Goal: Entertainment & Leisure: Consume media (video, audio)

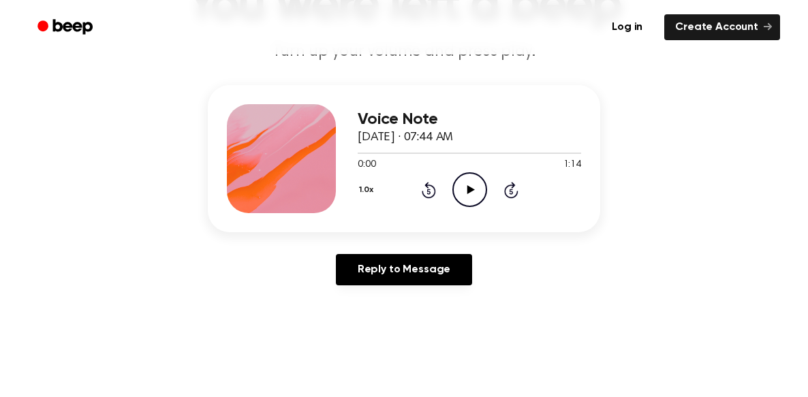
scroll to position [123, 0]
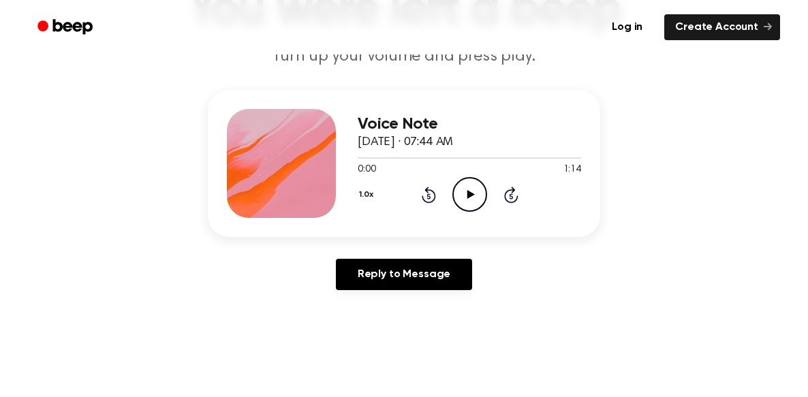
click at [471, 204] on icon "Play Audio" at bounding box center [469, 194] width 35 height 35
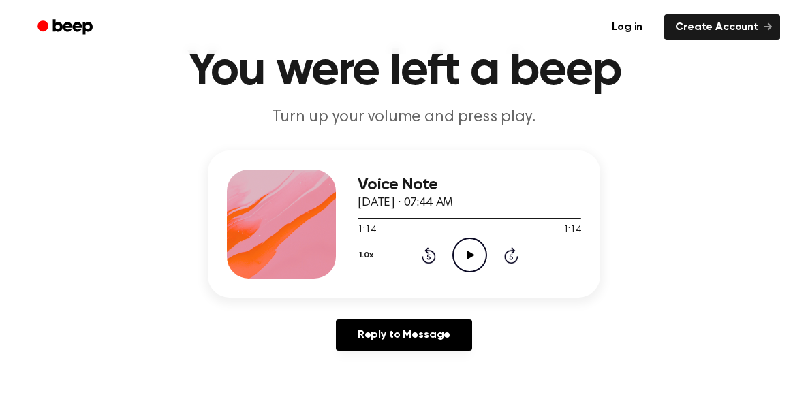
scroll to position [62, 0]
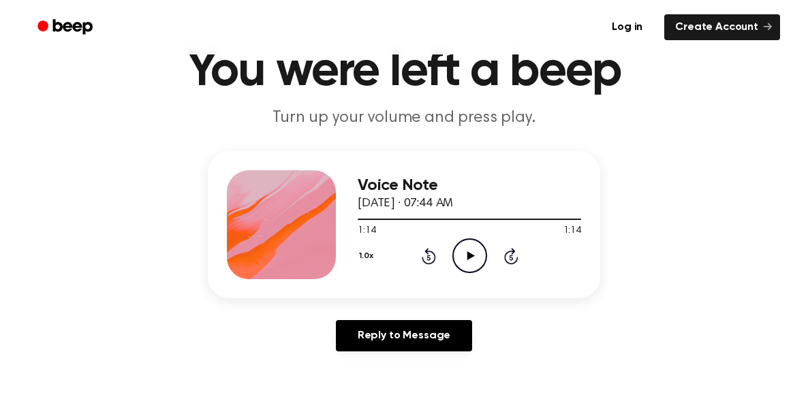
click at [509, 256] on icon at bounding box center [510, 257] width 3 height 5
click at [471, 259] on icon "Play Audio" at bounding box center [469, 255] width 35 height 35
click at [471, 257] on icon at bounding box center [469, 255] width 7 height 9
click at [470, 256] on icon at bounding box center [469, 255] width 7 height 9
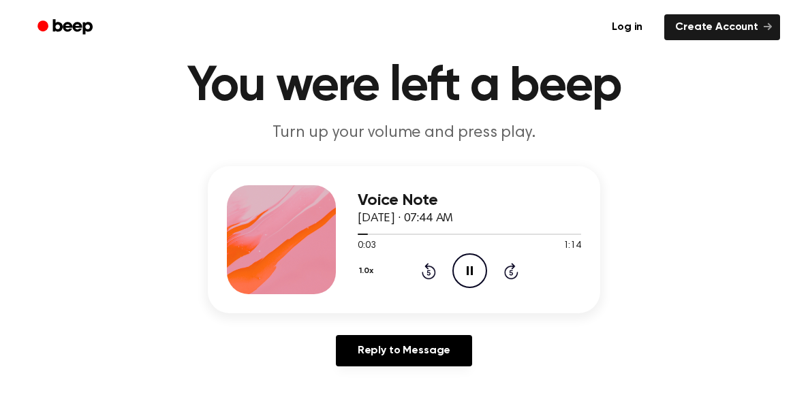
scroll to position [0, 0]
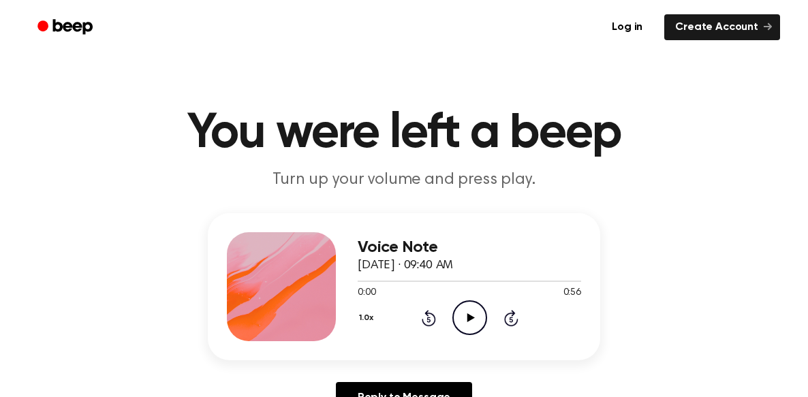
click at [470, 317] on icon at bounding box center [469, 317] width 7 height 9
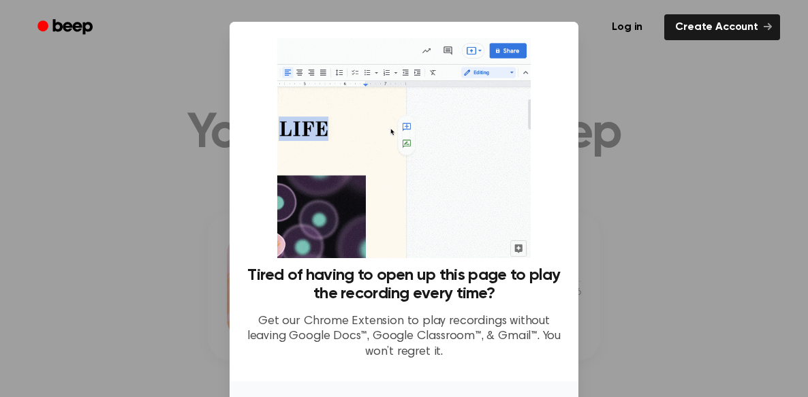
click at [662, 205] on div at bounding box center [404, 198] width 808 height 397
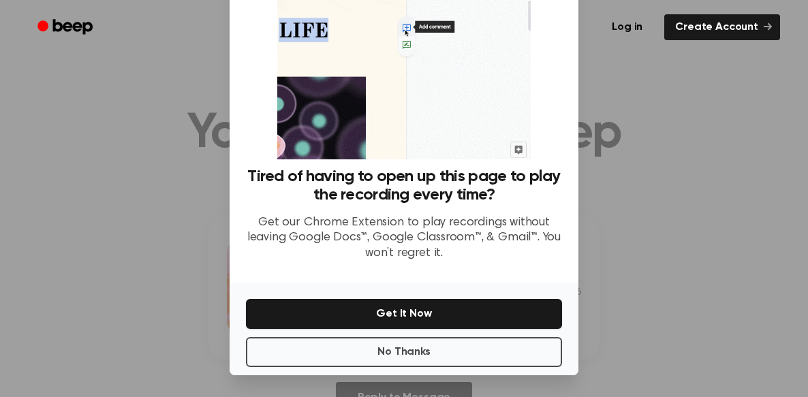
scroll to position [98, 0]
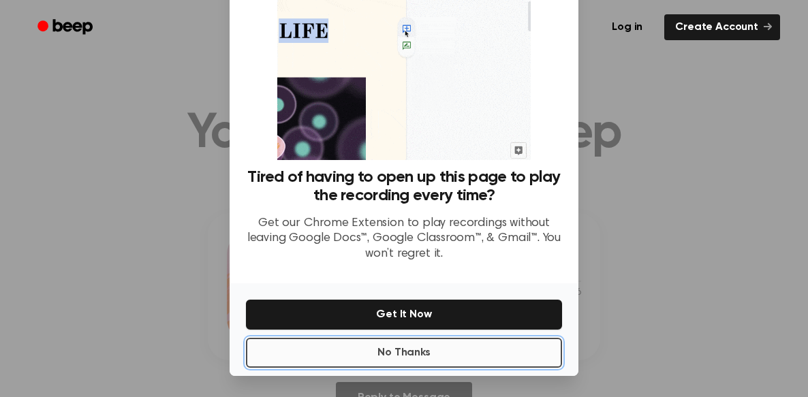
click at [460, 362] on button "No Thanks" at bounding box center [404, 353] width 316 height 30
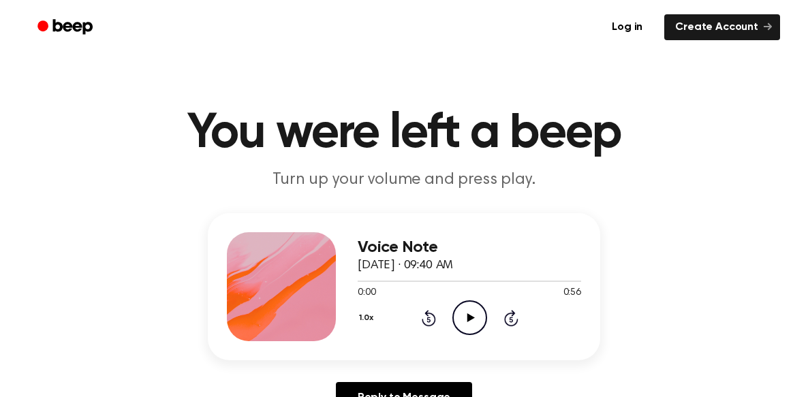
click at [471, 320] on icon "Play Audio" at bounding box center [469, 317] width 35 height 35
click at [428, 313] on icon at bounding box center [428, 318] width 14 height 16
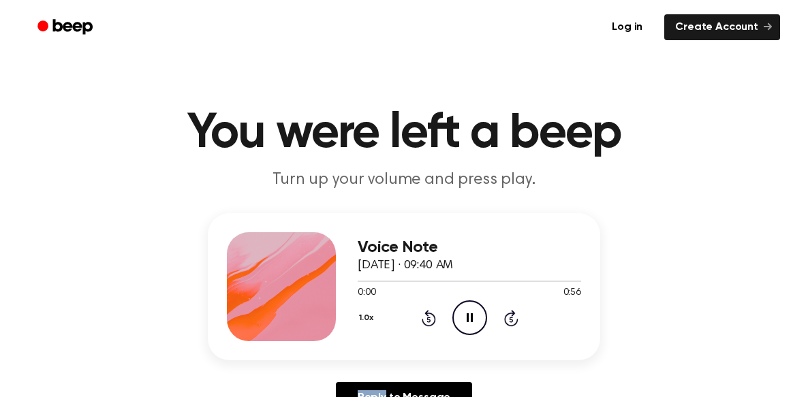
click at [428, 313] on icon at bounding box center [428, 318] width 14 height 16
click at [457, 319] on icon "Pause Audio" at bounding box center [469, 317] width 35 height 35
click at [427, 317] on icon "Rewind 5 seconds" at bounding box center [428, 318] width 15 height 18
click at [470, 322] on icon "Play Audio" at bounding box center [469, 317] width 35 height 35
click at [473, 318] on icon at bounding box center [469, 317] width 7 height 9
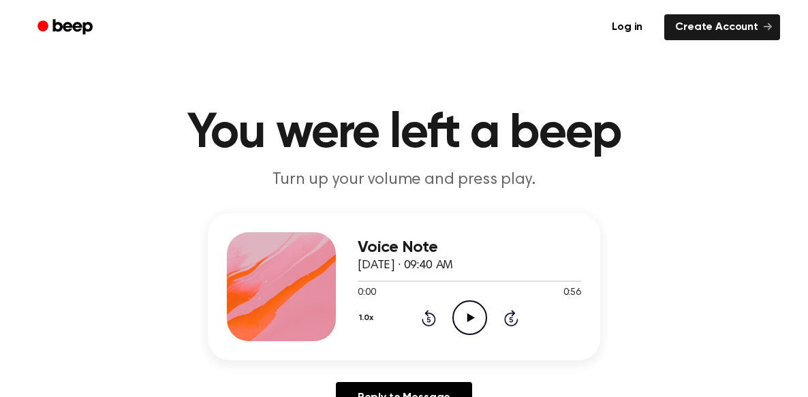
click at [470, 328] on icon "Play Audio" at bounding box center [469, 317] width 35 height 35
click at [510, 315] on icon "Skip 5 seconds" at bounding box center [510, 318] width 15 height 18
click at [513, 318] on icon "Skip 5 seconds" at bounding box center [510, 318] width 15 height 18
click at [459, 315] on icon "Play Audio" at bounding box center [469, 317] width 35 height 35
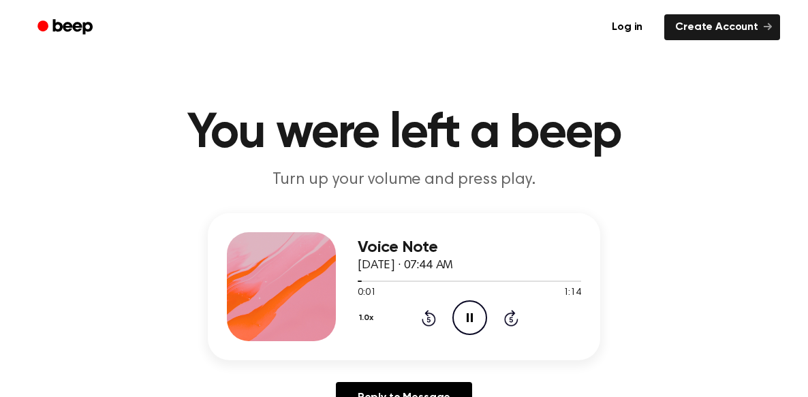
click at [509, 315] on icon "Skip 5 seconds" at bounding box center [510, 318] width 15 height 18
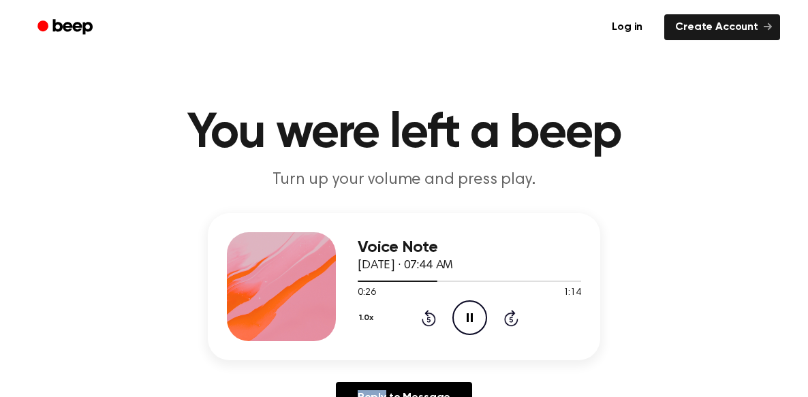
click at [509, 315] on icon "Skip 5 seconds" at bounding box center [510, 318] width 15 height 18
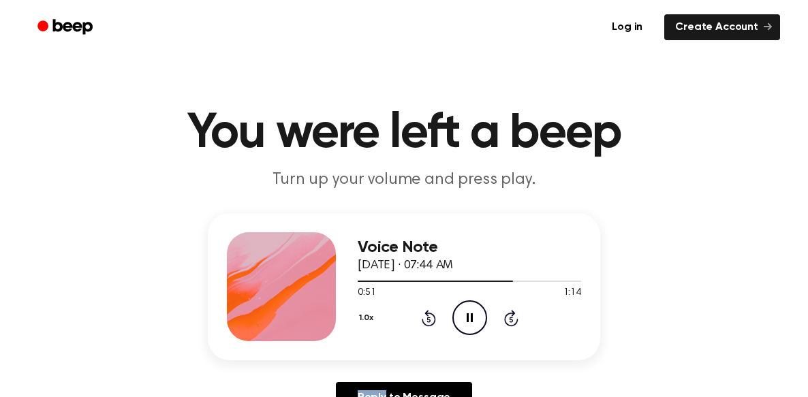
click at [509, 315] on icon "Skip 5 seconds" at bounding box center [510, 318] width 15 height 18
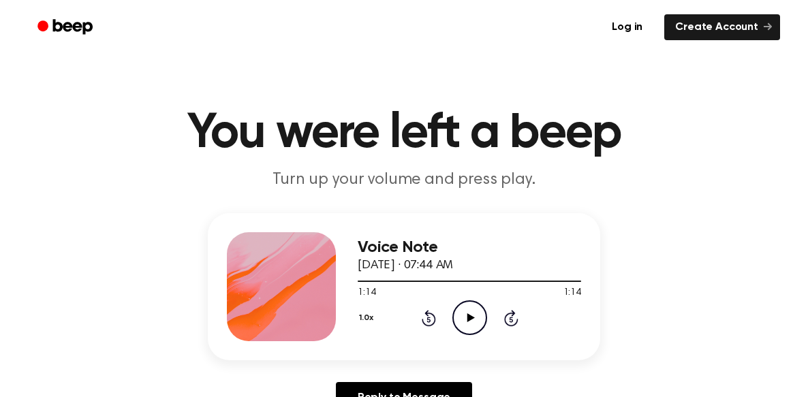
click at [509, 315] on icon "Skip 5 seconds" at bounding box center [510, 318] width 15 height 18
click at [474, 316] on icon "Play Audio" at bounding box center [469, 317] width 35 height 35
click at [515, 319] on icon "Skip 5 seconds" at bounding box center [510, 318] width 15 height 18
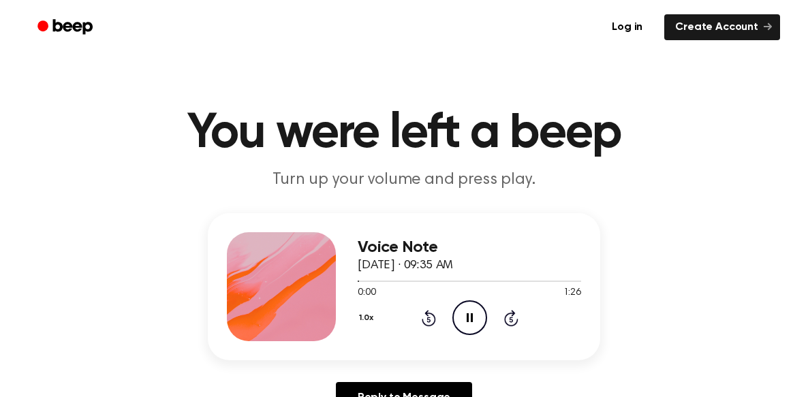
click at [515, 319] on icon "Skip 5 seconds" at bounding box center [510, 318] width 15 height 18
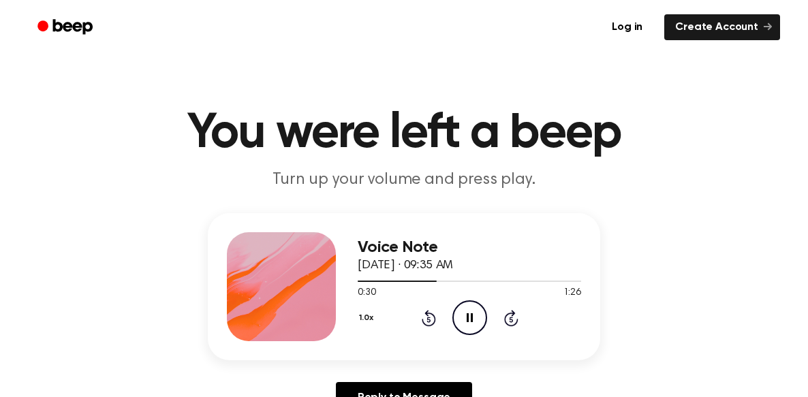
click at [515, 319] on icon "Skip 5 seconds" at bounding box center [510, 318] width 15 height 18
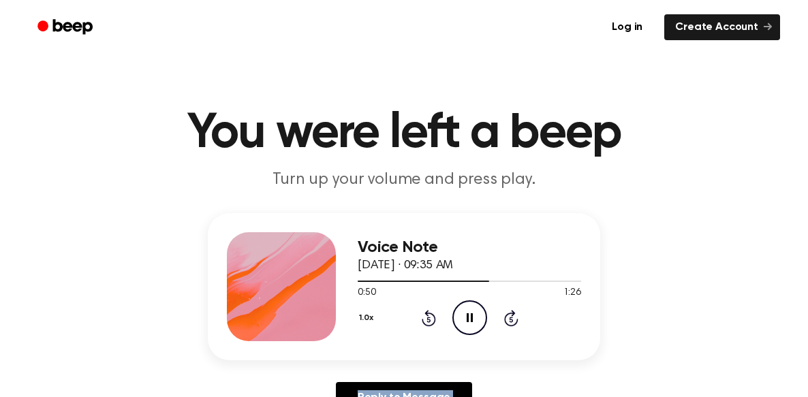
click at [515, 319] on icon "Skip 5 seconds" at bounding box center [510, 318] width 15 height 18
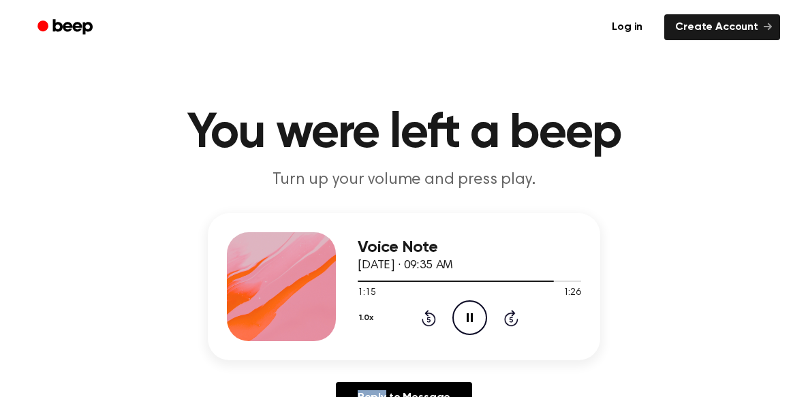
click at [515, 319] on icon "Skip 5 seconds" at bounding box center [510, 318] width 15 height 18
click at [365, 315] on div "1.0x Rewind 5 seconds Play Audio Skip 5 seconds" at bounding box center [468, 317] width 223 height 35
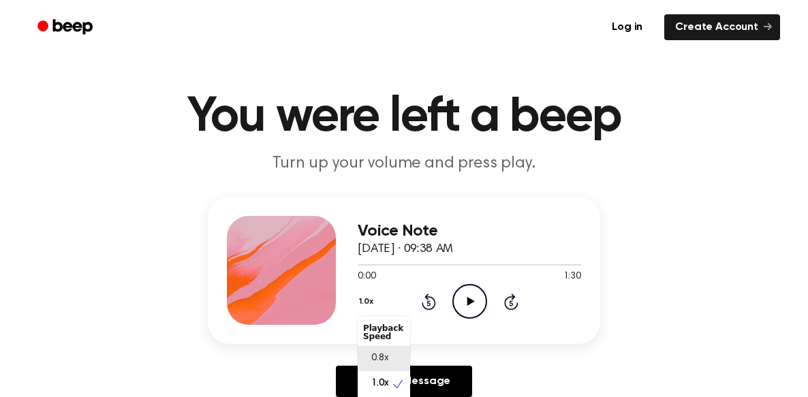
scroll to position [6, 0]
click at [468, 304] on div "1.0x Playback Speed 0.8x 1.0x 1.2x 1.5x 2.0x Rewind 5 seconds Play Audio Skip 5…" at bounding box center [468, 301] width 223 height 35
click at [468, 304] on icon at bounding box center [469, 301] width 7 height 9
click at [515, 308] on icon at bounding box center [511, 301] width 14 height 16
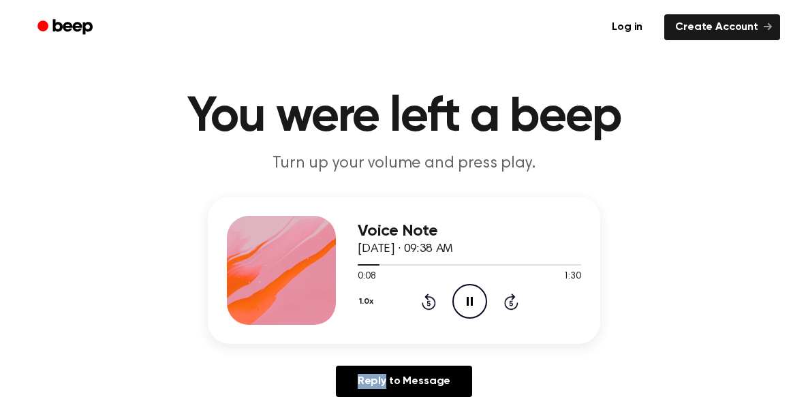
click at [515, 308] on icon at bounding box center [511, 301] width 14 height 16
click at [466, 300] on icon at bounding box center [469, 301] width 6 height 9
click at [370, 298] on button "1.0x" at bounding box center [367, 301] width 20 height 23
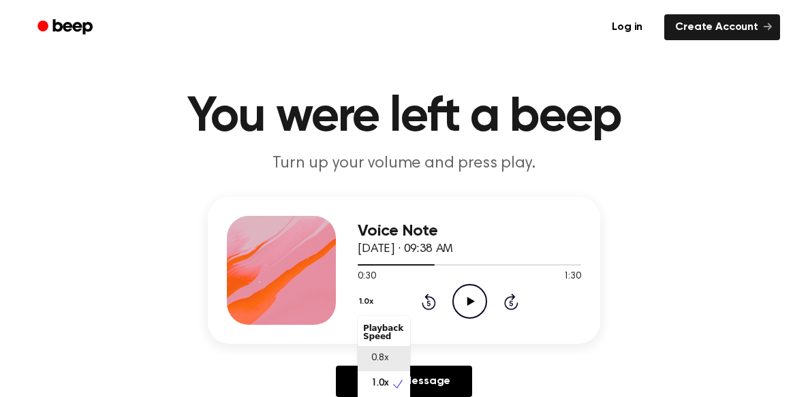
click at [371, 351] on span "0.8x" at bounding box center [379, 358] width 17 height 14
click at [467, 296] on icon "Play Audio" at bounding box center [469, 301] width 35 height 35
click at [505, 302] on icon "Skip 5 seconds" at bounding box center [510, 302] width 15 height 18
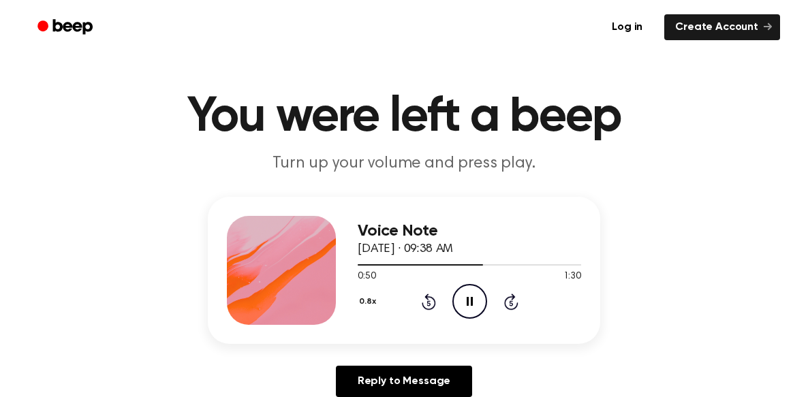
click at [505, 302] on icon "Skip 5 seconds" at bounding box center [510, 302] width 15 height 18
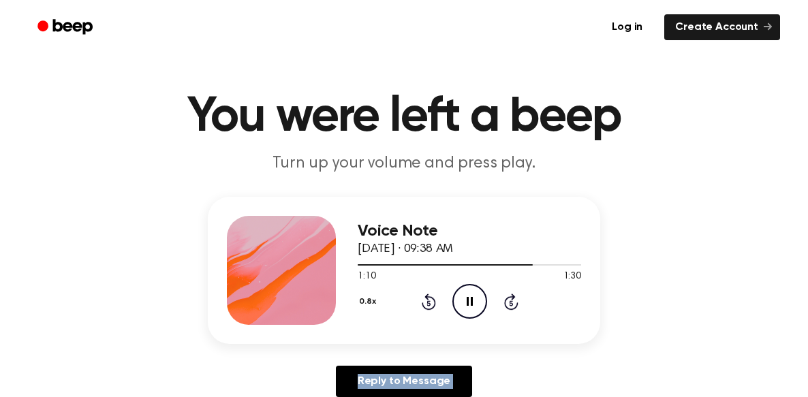
click at [505, 302] on icon "Skip 5 seconds" at bounding box center [510, 302] width 15 height 18
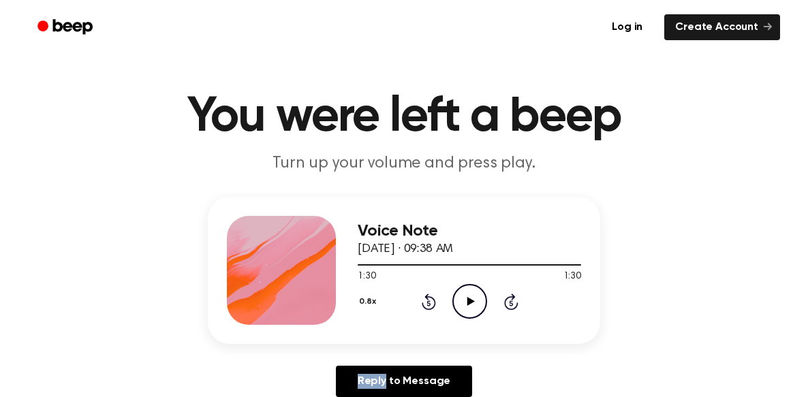
click at [505, 302] on icon "Skip 5 seconds" at bounding box center [510, 302] width 15 height 18
click at [366, 298] on button "0.8x" at bounding box center [368, 301] width 23 height 23
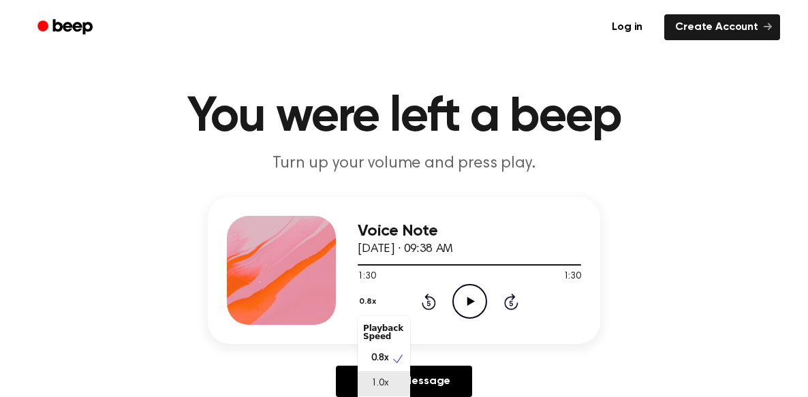
click at [381, 380] on span "1.0x" at bounding box center [379, 384] width 17 height 14
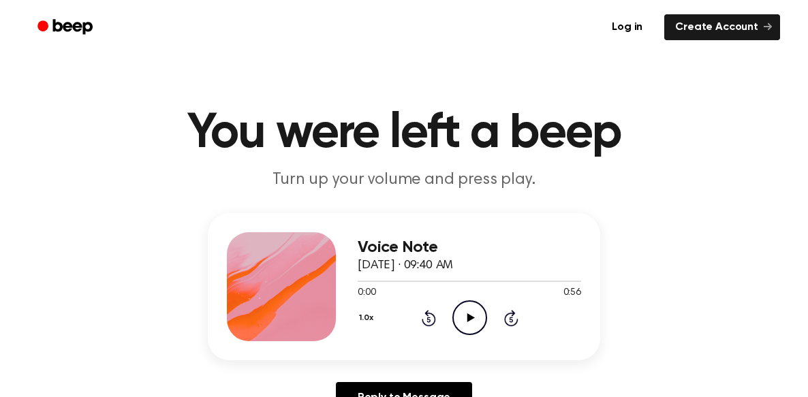
click at [511, 314] on icon at bounding box center [511, 318] width 14 height 16
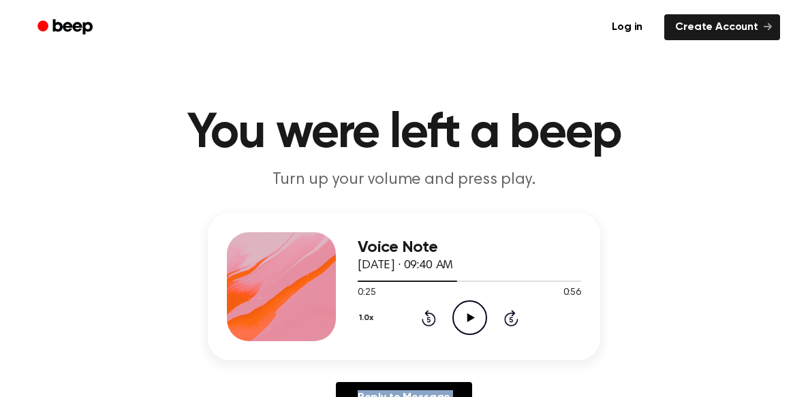
click at [511, 314] on icon at bounding box center [511, 318] width 14 height 16
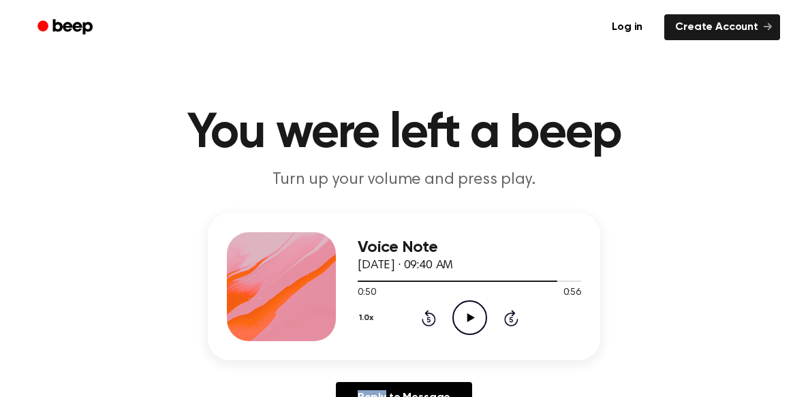
click at [511, 314] on icon at bounding box center [511, 318] width 14 height 16
